Goal: Check status

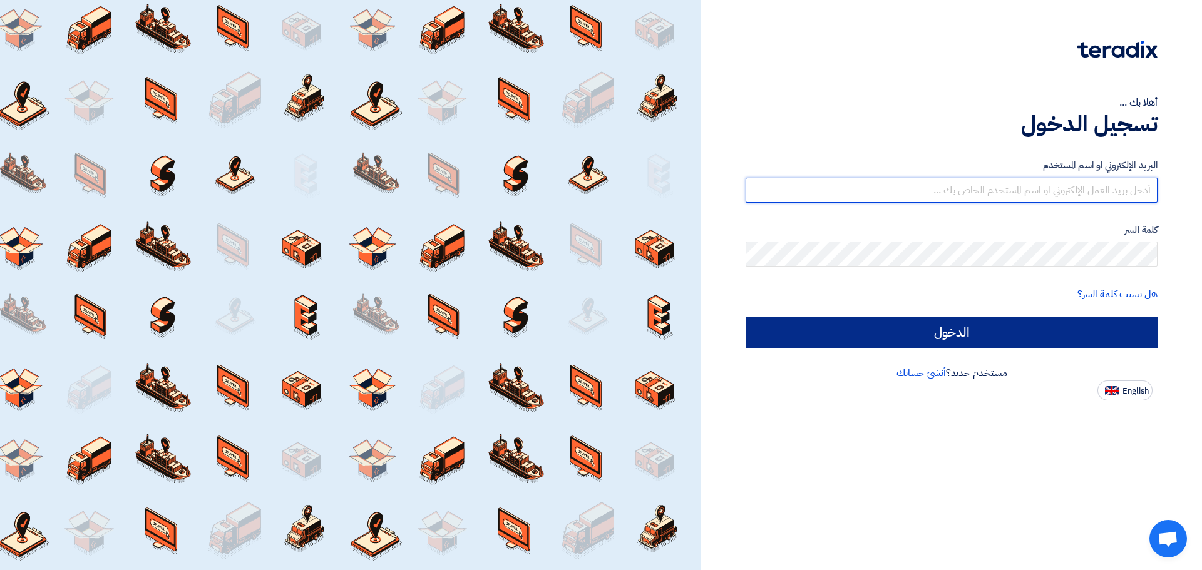
type input "[EMAIL_ADDRESS][DOMAIN_NAME]"
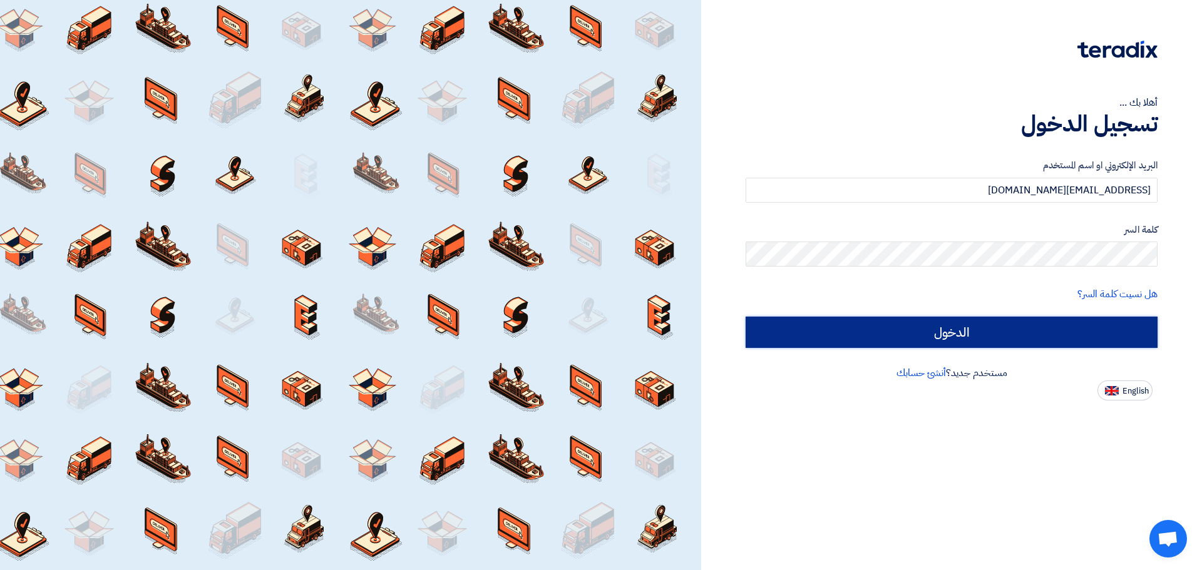
click at [858, 322] on input "الدخول" at bounding box center [952, 332] width 412 height 31
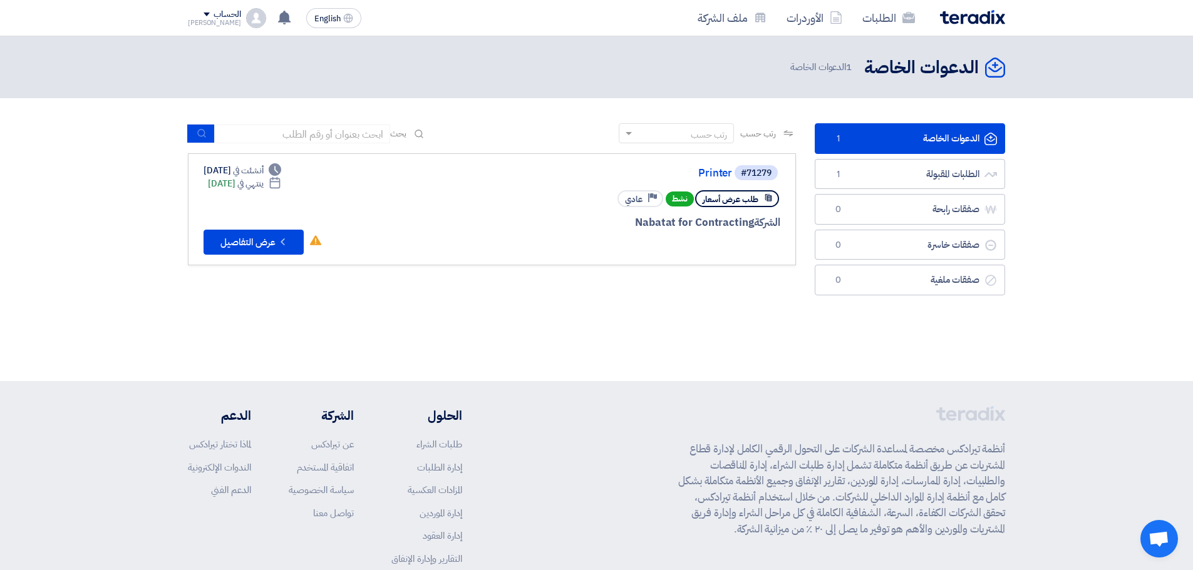
click at [243, 255] on link "#71279 Printer طلب عرض أسعار نشط Priority عادي الشركة Nabatat for Contracting D…" at bounding box center [492, 209] width 608 height 112
click at [249, 244] on button "Check details عرض التفاصيل" at bounding box center [253, 242] width 100 height 25
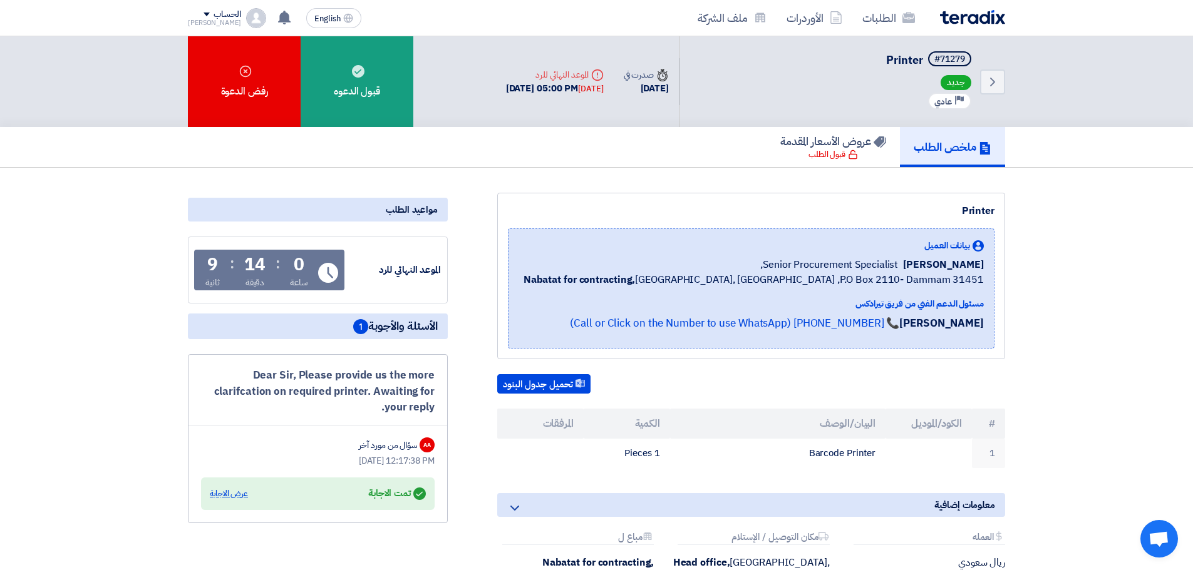
click at [231, 491] on div "عرض الاجابة" at bounding box center [229, 494] width 38 height 13
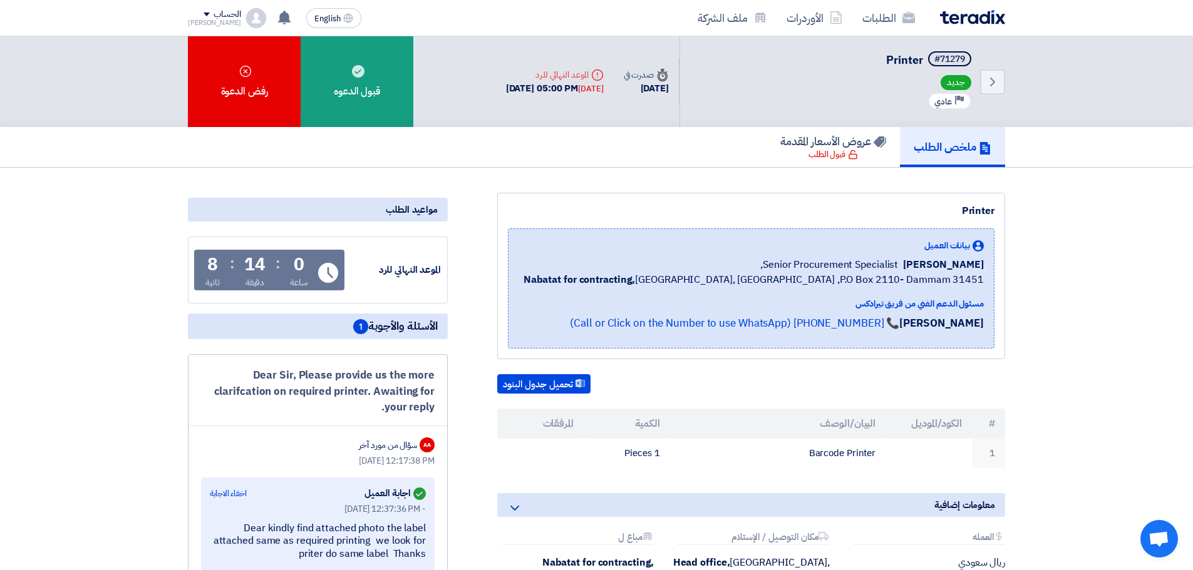
scroll to position [188, 0]
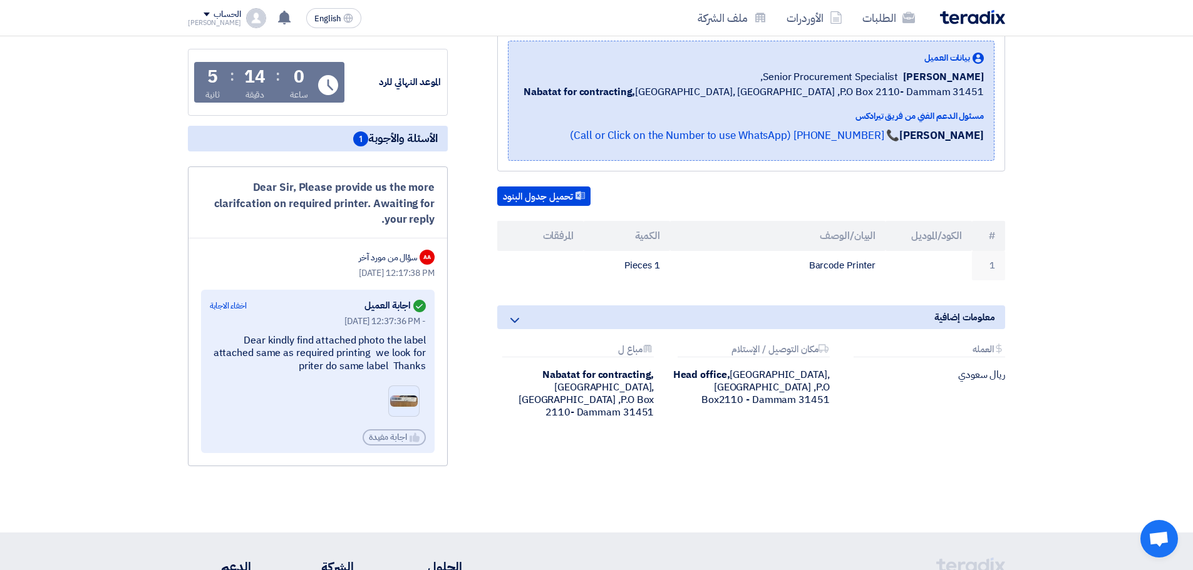
click at [403, 401] on img at bounding box center [404, 401] width 30 height 14
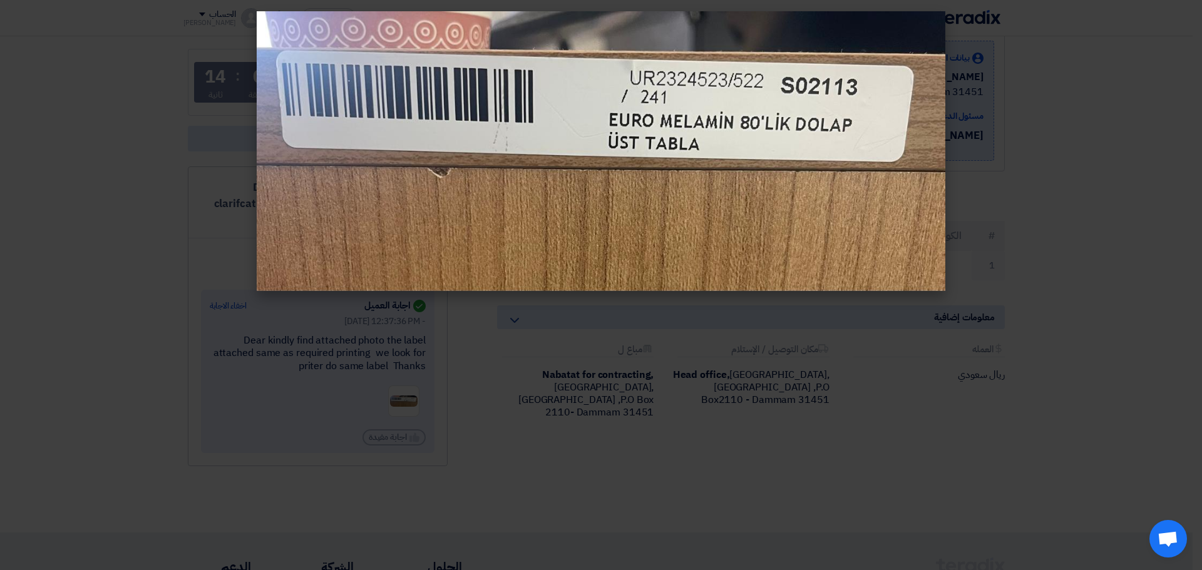
drag, startPoint x: 709, startPoint y: 174, endPoint x: 533, endPoint y: 442, distance: 320.2
click at [533, 442] on modal-container at bounding box center [601, 285] width 1202 height 570
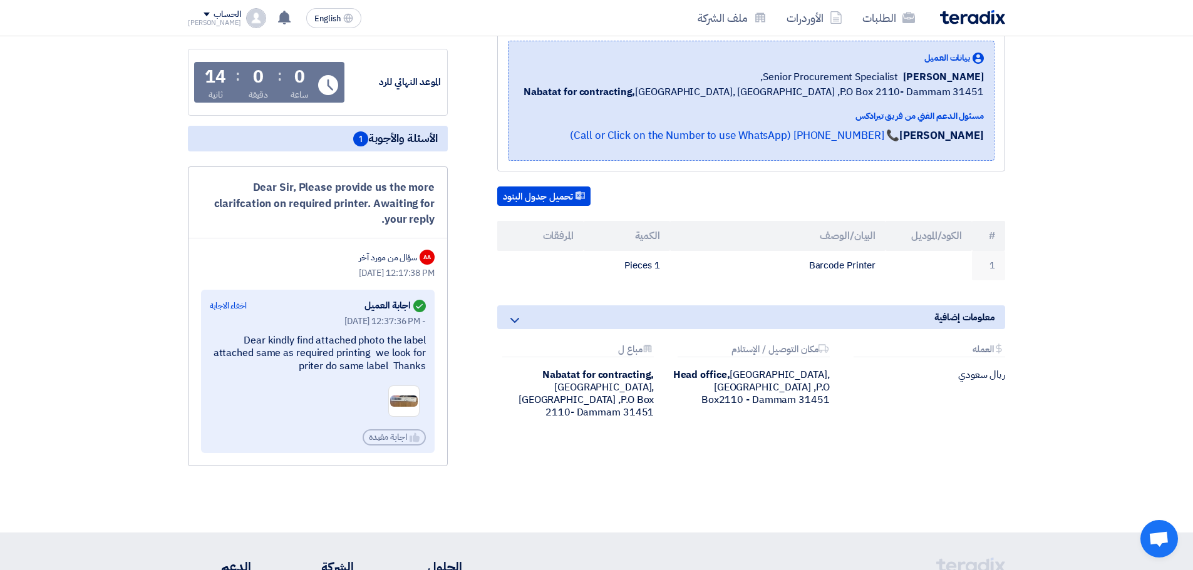
drag, startPoint x: 545, startPoint y: 4, endPoint x: 1099, endPoint y: 98, distance: 562.0
click at [1099, 98] on section "Printer بيانات العميل [PERSON_NAME] Senior Procurement Specialist, Nabatat for …" at bounding box center [596, 256] width 1193 height 553
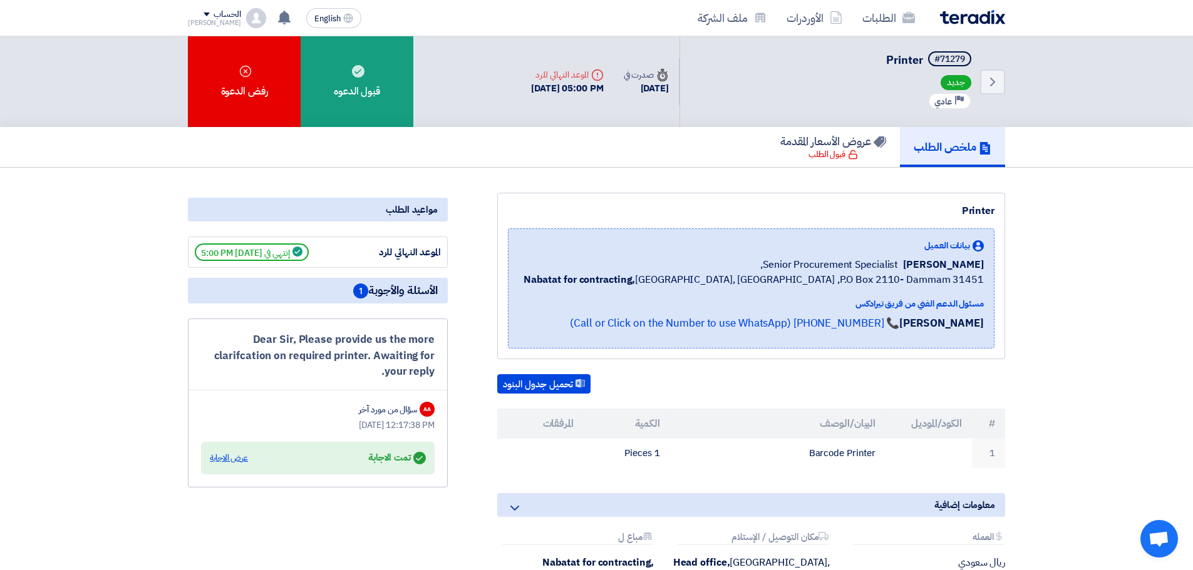
click at [229, 458] on div "عرض الاجابة" at bounding box center [229, 458] width 38 height 13
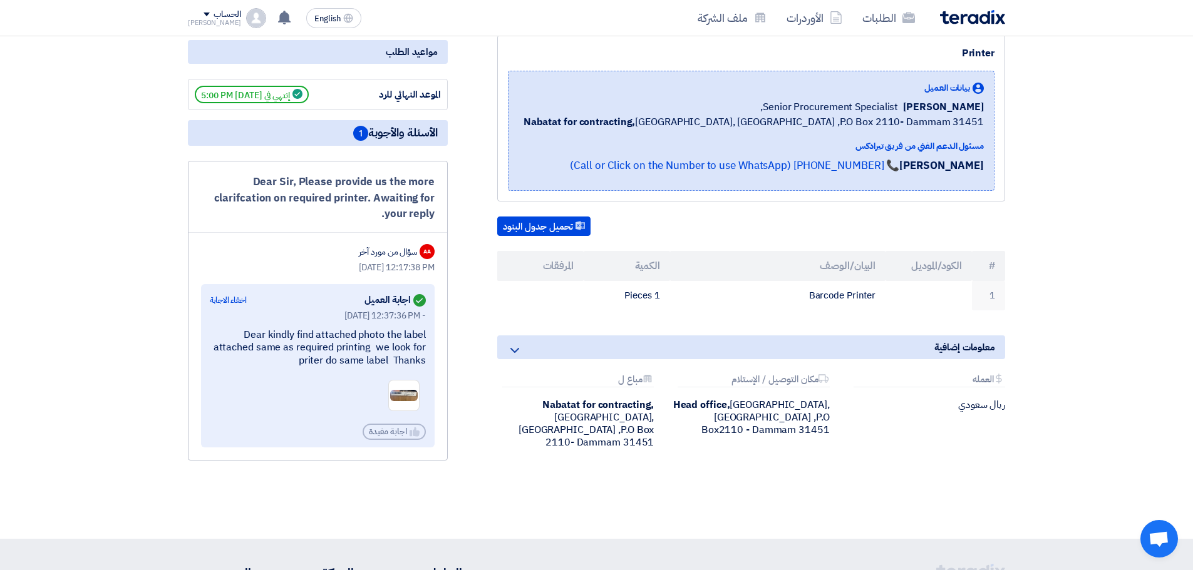
scroll to position [188, 0]
